Goal: Information Seeking & Learning: Learn about a topic

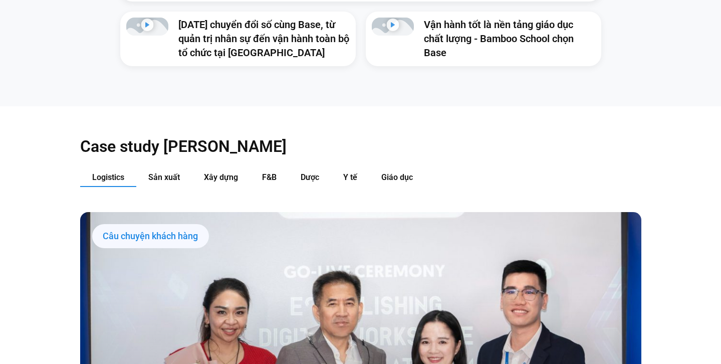
scroll to position [947, 0]
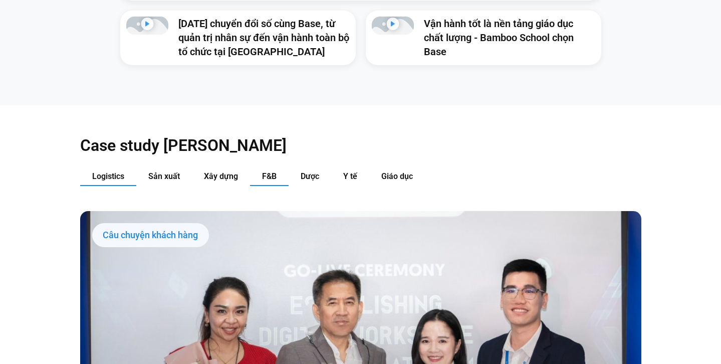
click at [270, 171] on span "F&B" at bounding box center [269, 176] width 15 height 10
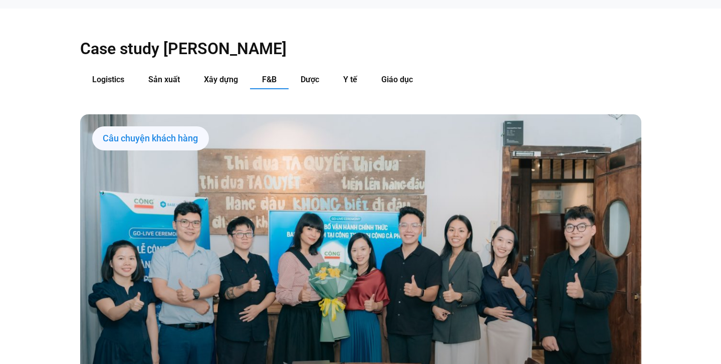
scroll to position [1051, 0]
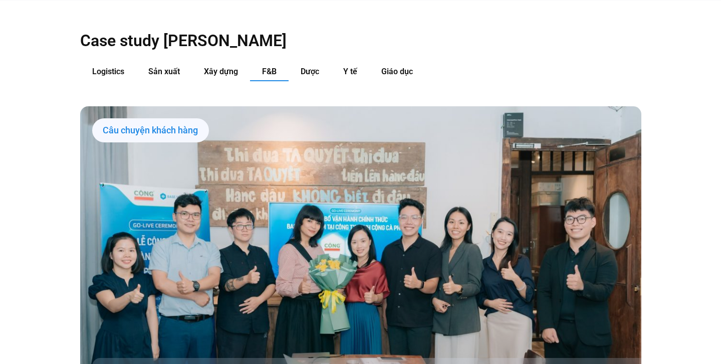
click at [264, 143] on link "Các tab. Mở mục bằng phím Enter hoặc Space, đóng bằng phím Esc và di chuyển bằn…" at bounding box center [360, 264] width 561 height 316
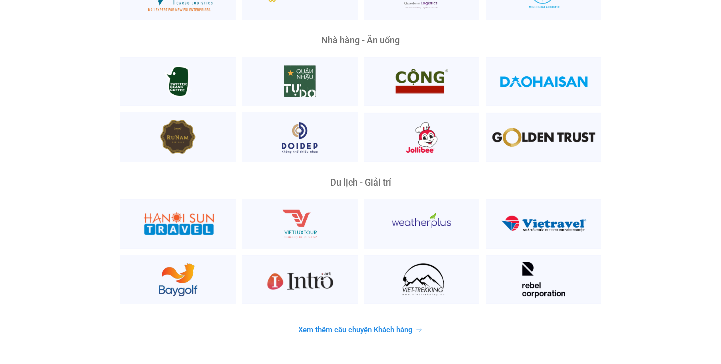
scroll to position [2534, 0]
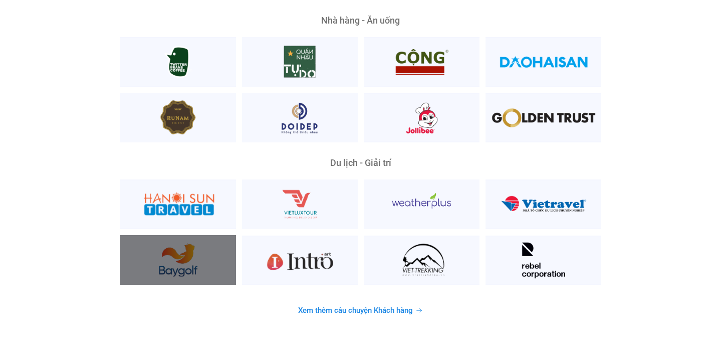
click at [185, 235] on div at bounding box center [178, 260] width 116 height 50
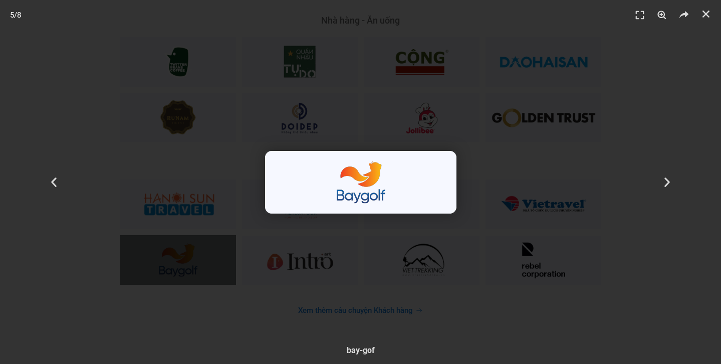
click at [235, 254] on div "5 / 8" at bounding box center [360, 182] width 651 height 294
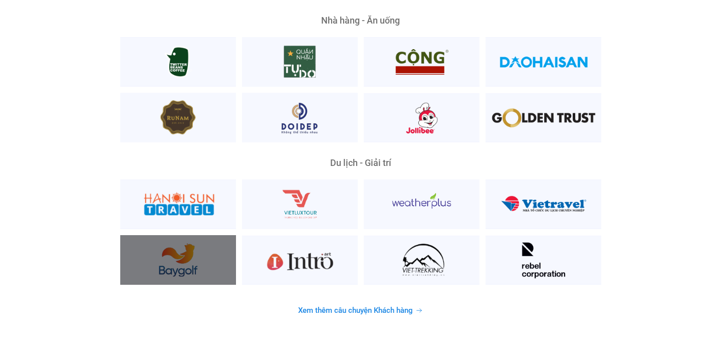
click at [184, 252] on div at bounding box center [178, 260] width 116 height 50
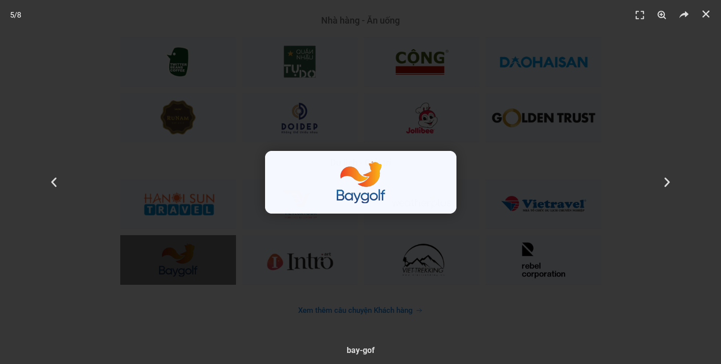
click at [184, 252] on div "5 / 8" at bounding box center [360, 182] width 651 height 294
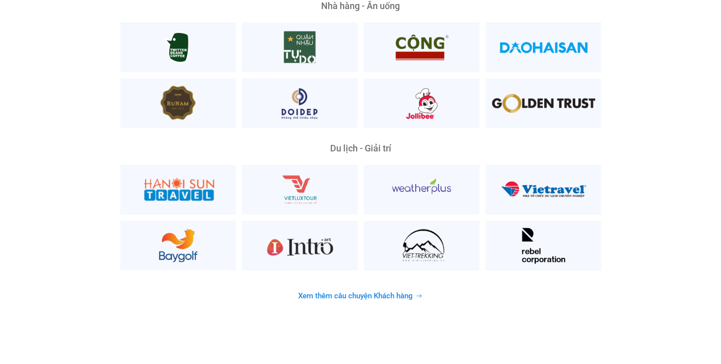
click at [318, 292] on span "Xem thêm câu chuyện Khách hàng" at bounding box center [355, 296] width 115 height 8
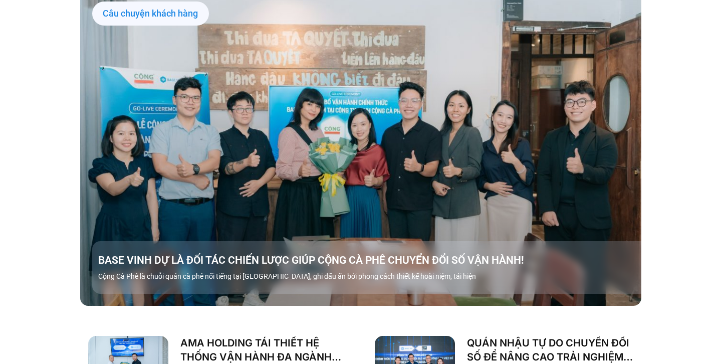
scroll to position [1170, 0]
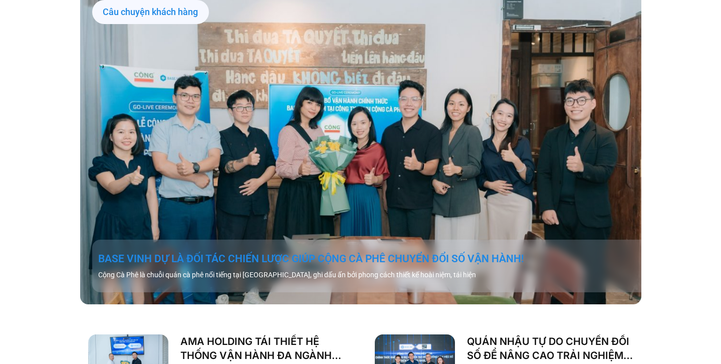
click at [302, 251] on link "BASE VINH DỰ LÀ ĐỐI TÁC CHIẾN LƯỢC GIÚP CỘNG CÀ PHÊ CHUYỂN ĐỔI SỐ VẬN HÀNH!" at bounding box center [372, 258] width 549 height 14
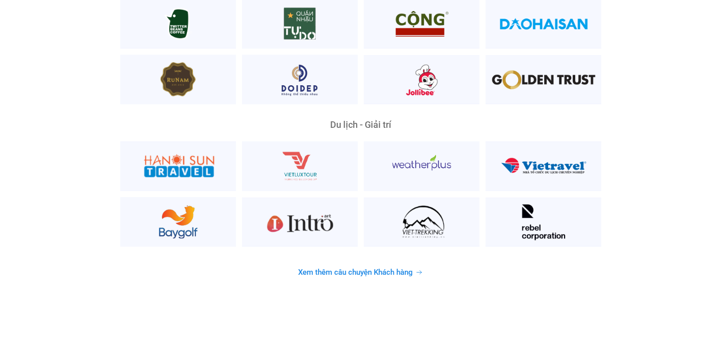
scroll to position [2578, 0]
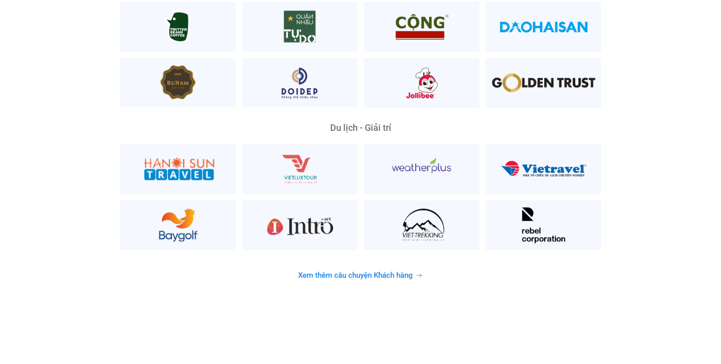
click at [333, 271] on span "Xem thêm câu chuyện Khách hàng" at bounding box center [355, 275] width 115 height 8
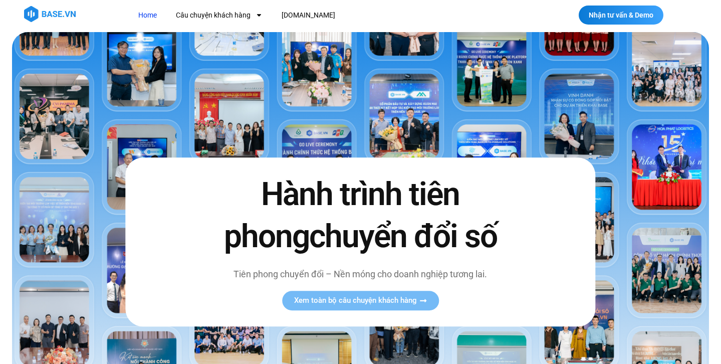
scroll to position [0, 0]
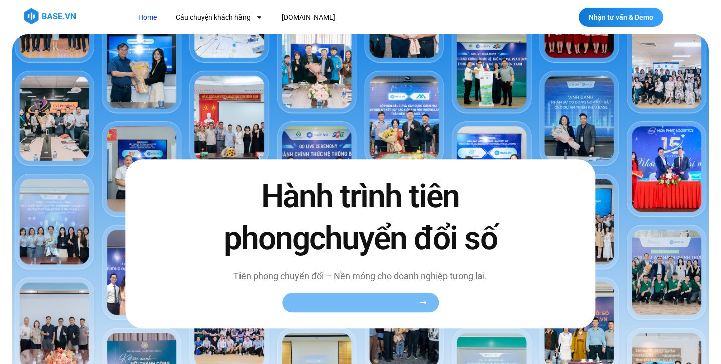
click at [332, 303] on span "Xem toàn bộ câu chuyện khách hàng" at bounding box center [355, 303] width 123 height 8
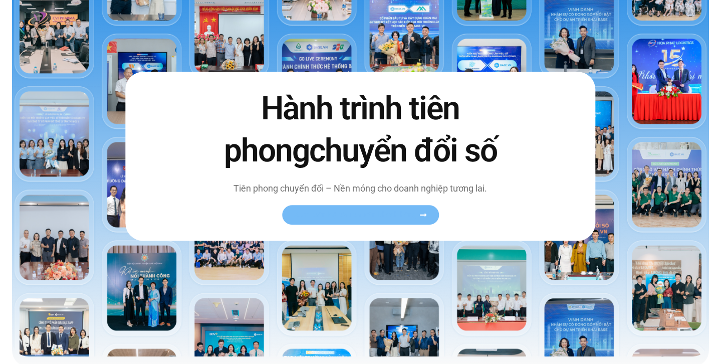
scroll to position [98, 0]
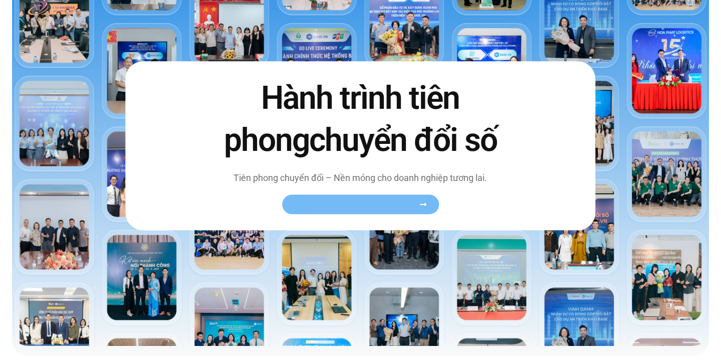
click at [339, 205] on span "Xem toàn bộ câu chuyện khách hàng" at bounding box center [355, 204] width 123 height 8
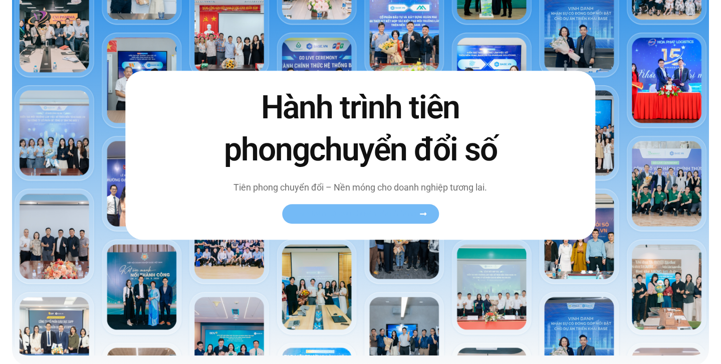
scroll to position [0, 0]
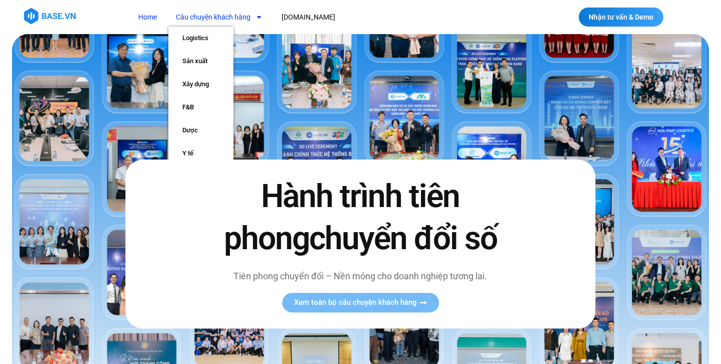
click at [221, 15] on link "Câu chuyện khách hàng" at bounding box center [219, 17] width 102 height 19
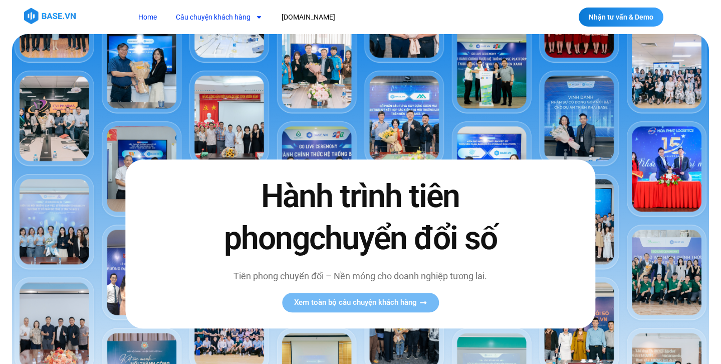
click at [221, 15] on link "Câu chuyện khách hàng" at bounding box center [219, 17] width 102 height 19
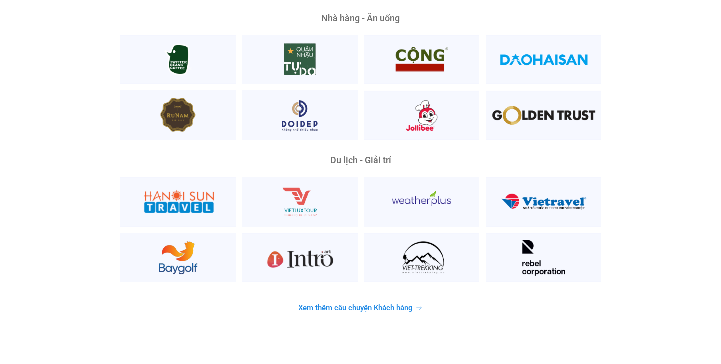
scroll to position [2540, 0]
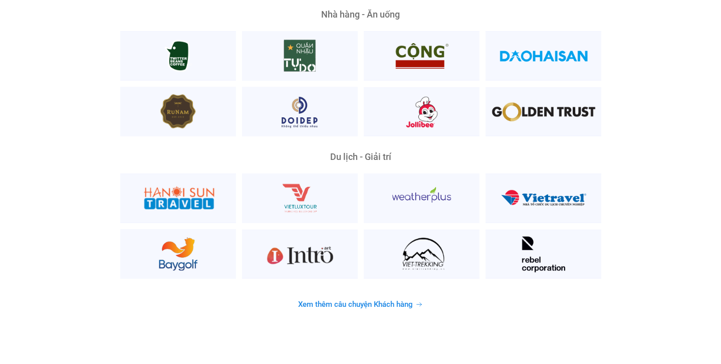
click at [97, 161] on div "Du lịch - Giải trí" at bounding box center [360, 215] width 561 height 126
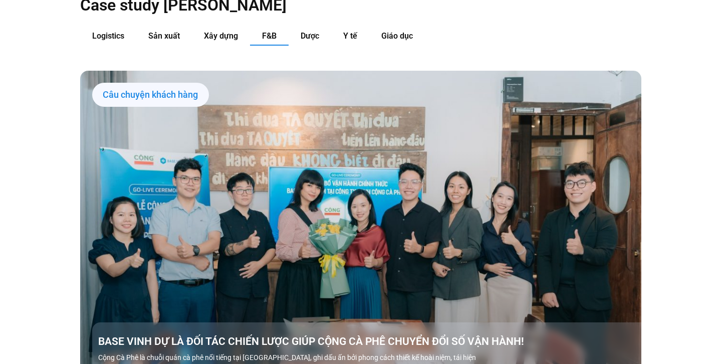
scroll to position [945, 0]
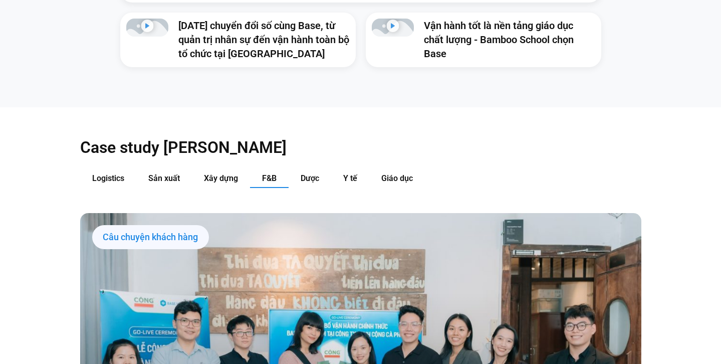
click at [263, 169] on button "F&B" at bounding box center [269, 178] width 39 height 19
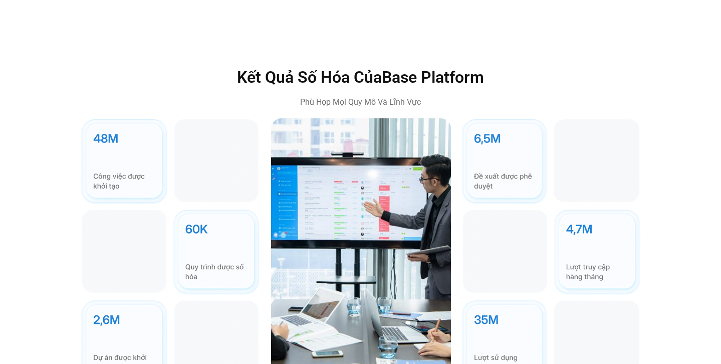
scroll to position [2243, 0]
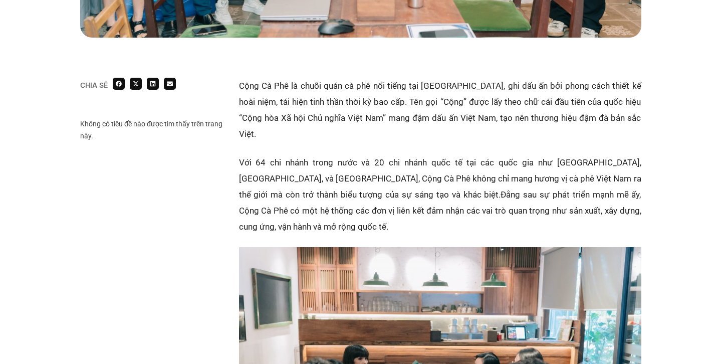
scroll to position [559, 0]
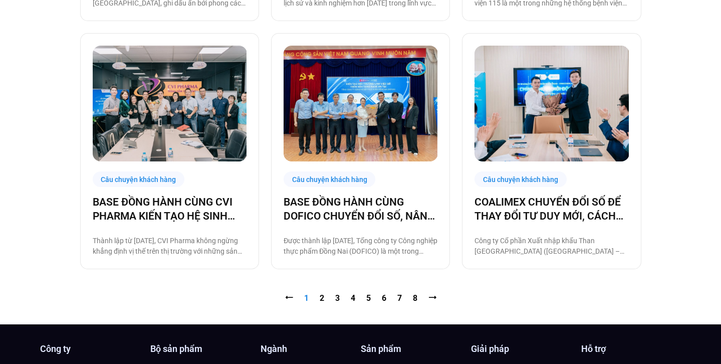
scroll to position [998, 0]
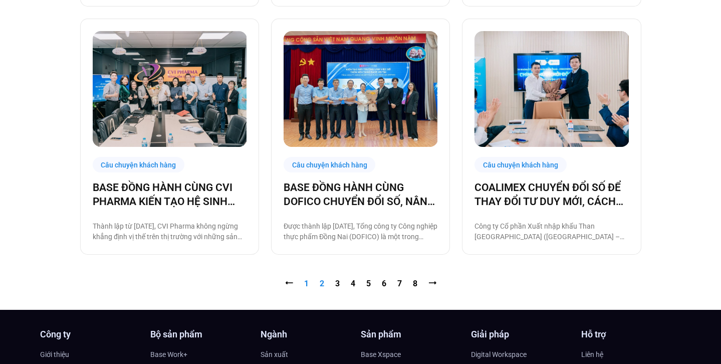
click at [320, 280] on link "Trang 2" at bounding box center [322, 283] width 5 height 10
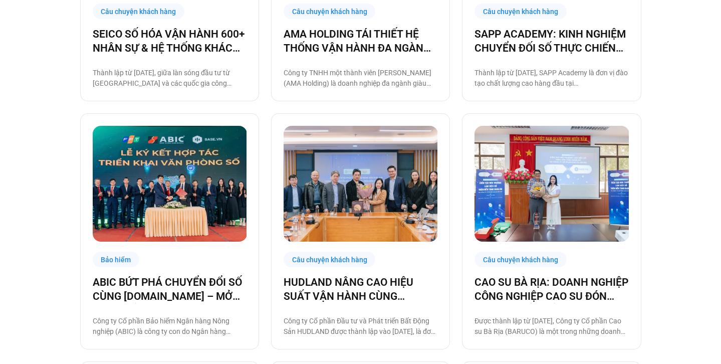
scroll to position [418, 0]
